Goal: Task Accomplishment & Management: Manage account settings

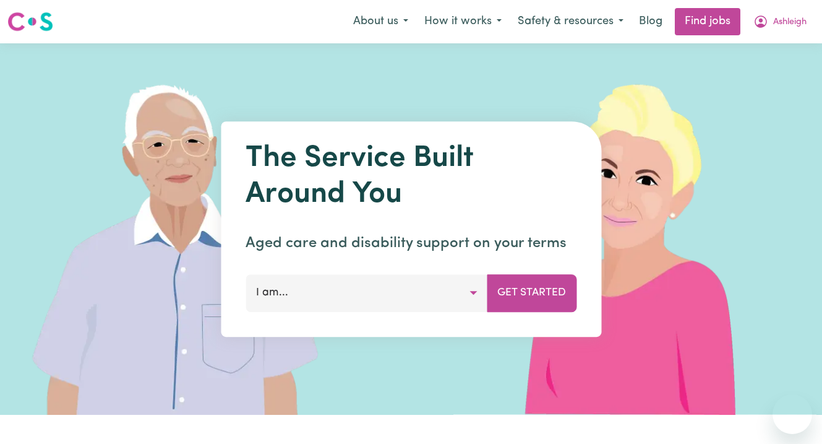
click at [803, 20] on button "Ashleigh" at bounding box center [780, 22] width 69 height 26
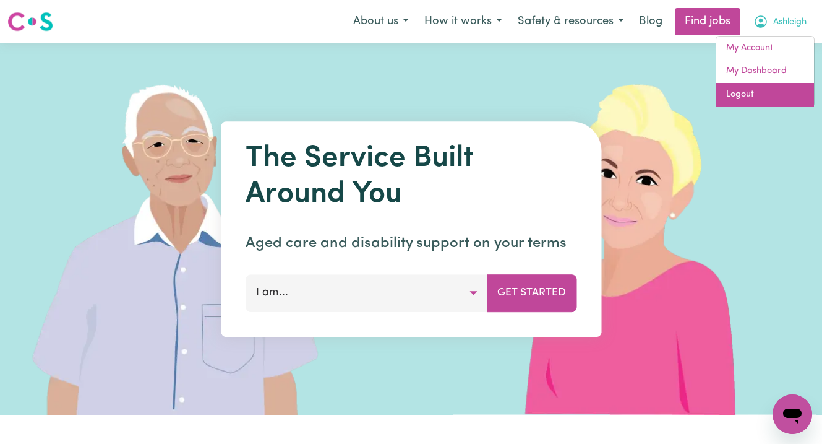
click at [764, 97] on link "Logout" at bounding box center [766, 95] width 98 height 24
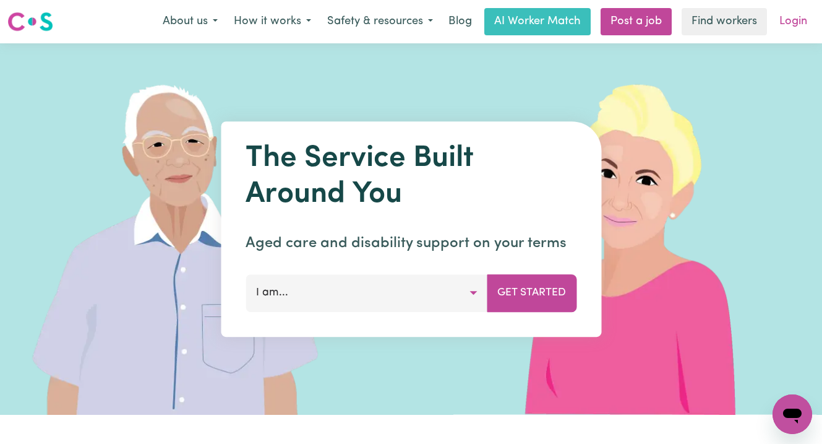
click at [805, 20] on link "Login" at bounding box center [793, 21] width 43 height 27
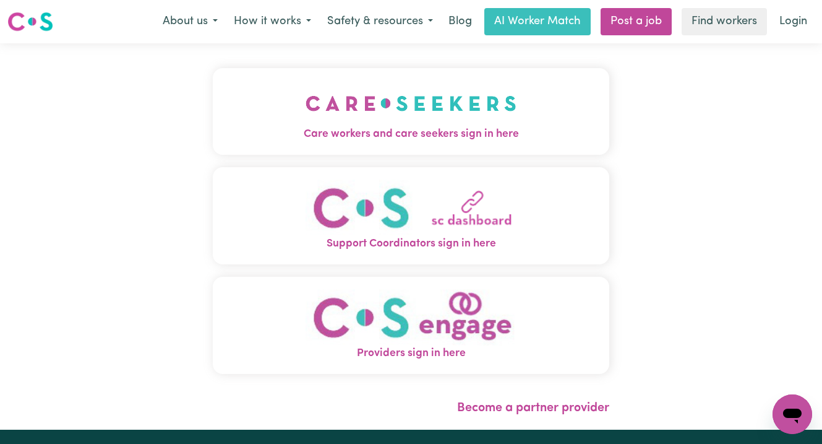
click at [348, 121] on img "Care workers and care seekers sign in here" at bounding box center [411, 103] width 211 height 46
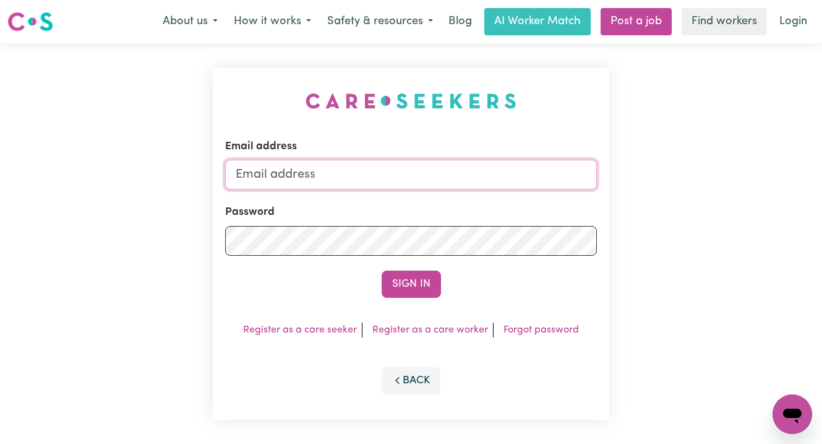
click at [338, 171] on input "Email address" at bounding box center [411, 175] width 372 height 30
paste input "[EMAIL_ADDRESS][DOMAIN_NAME]"
type input "superuser~[EMAIL_ADDRESS][DOMAIN_NAME]"
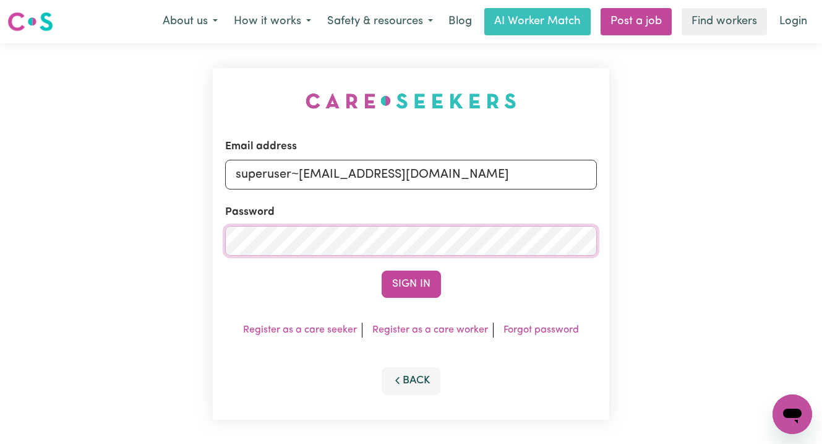
click at [382, 270] on button "Sign In" at bounding box center [411, 283] width 59 height 27
